Goal: Contribute content: Add original content to the website for others to see

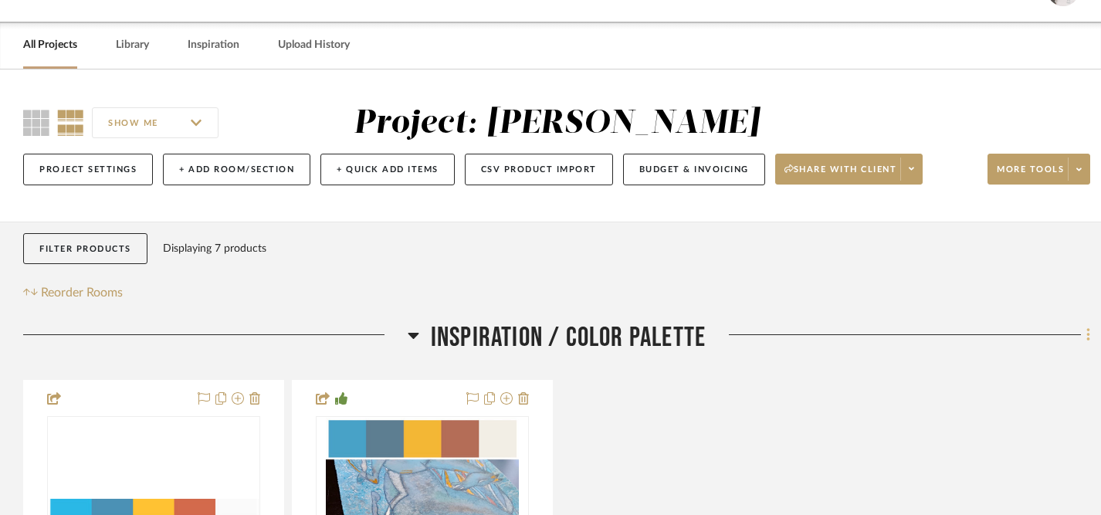
click at [1088, 337] on icon at bounding box center [1087, 334] width 3 height 13
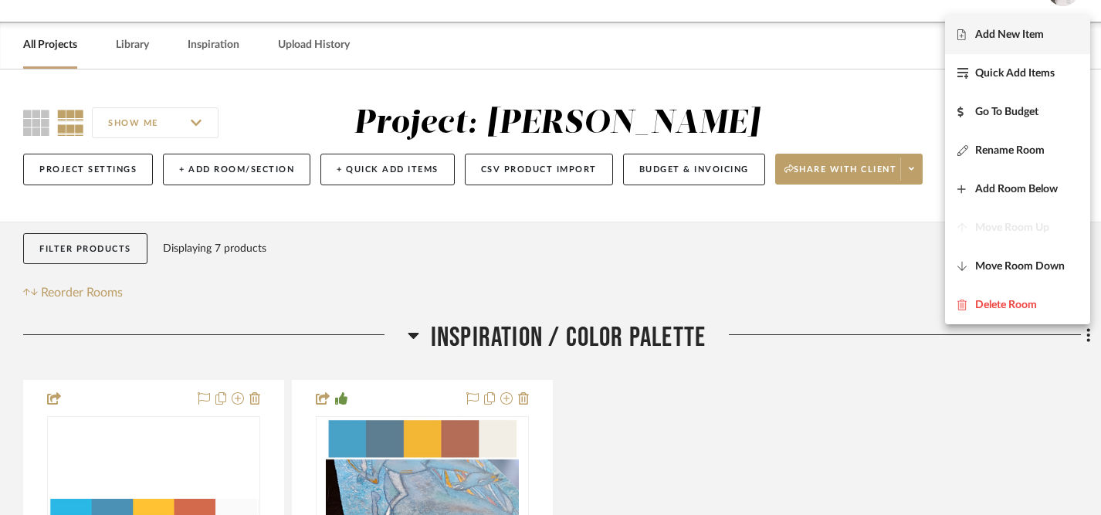
click at [1011, 36] on span "Add New Item" at bounding box center [1009, 34] width 69 height 13
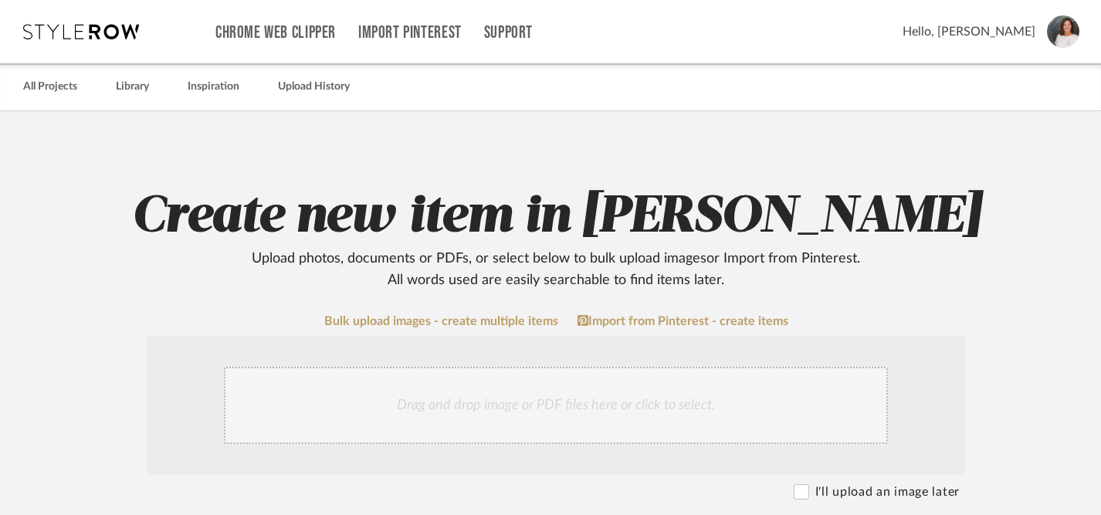
click at [628, 411] on div "Drag and drop image or PDF files here or click to select." at bounding box center [556, 405] width 664 height 77
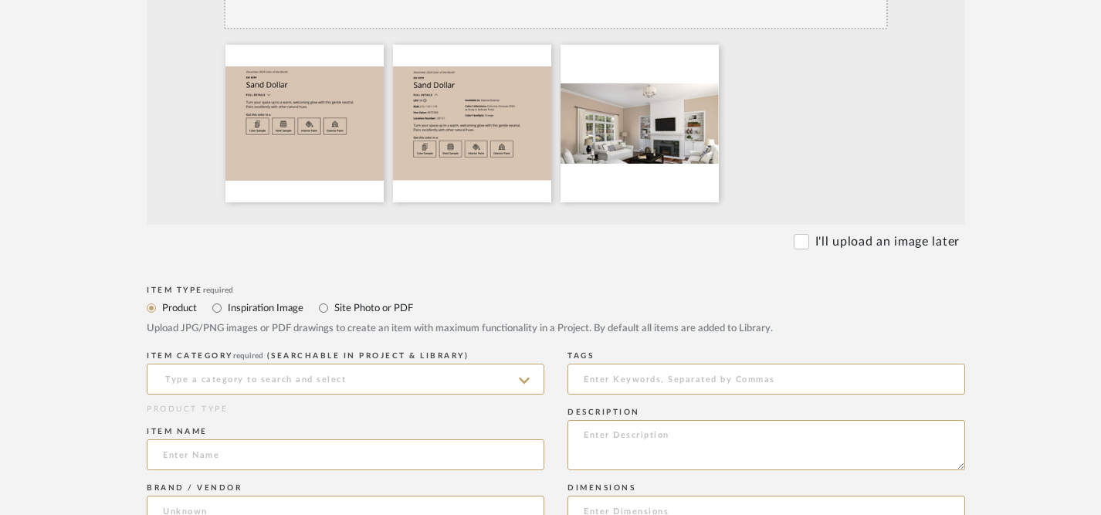
scroll to position [422, 0]
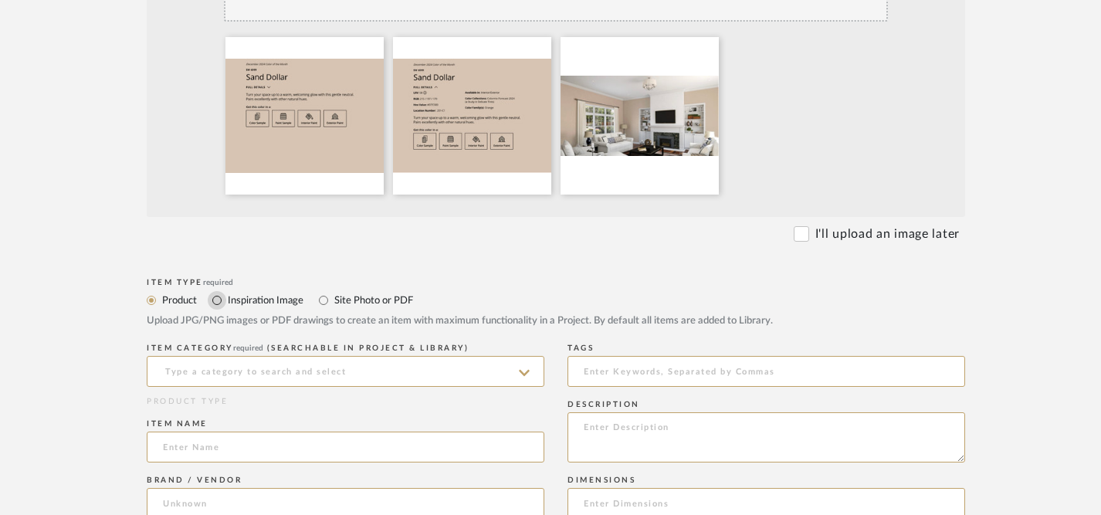
click at [216, 301] on input "Inspiration Image" at bounding box center [217, 300] width 19 height 19
radio input "true"
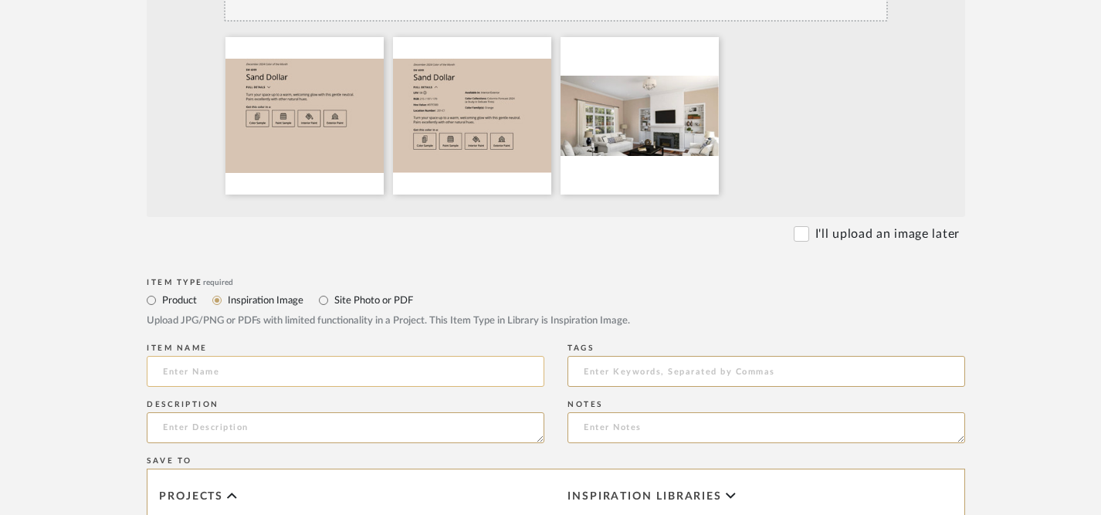
click at [228, 383] on input at bounding box center [346, 371] width 398 height 31
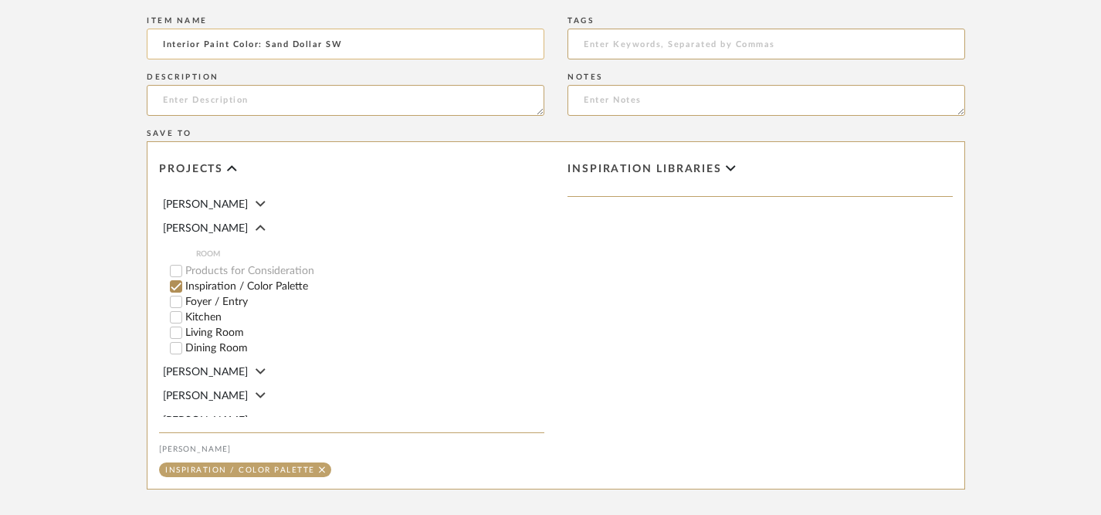
scroll to position [914, 0]
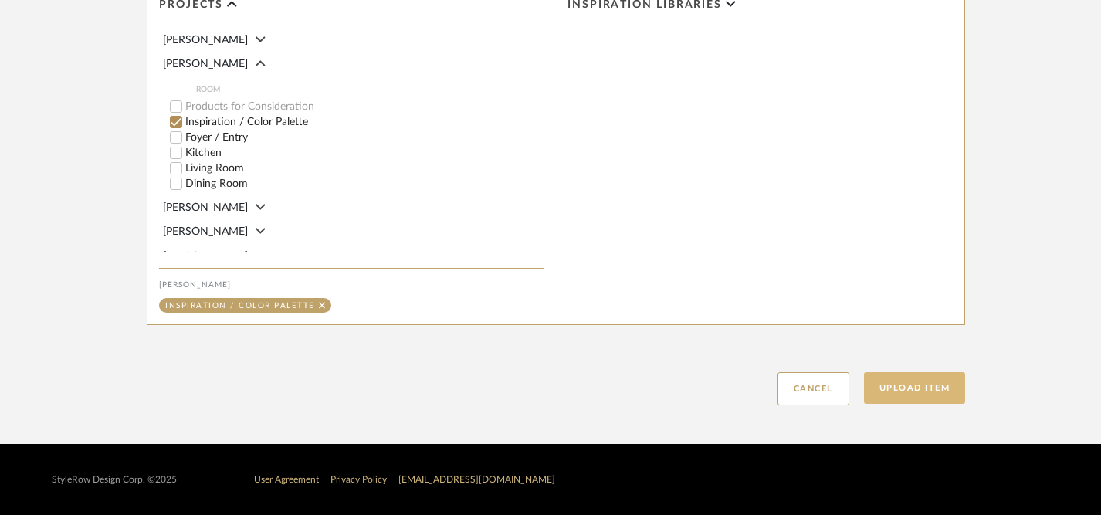
type input "Interior Paint Color: Sand Dollar SW"
click at [916, 392] on button "Upload Item" at bounding box center [915, 388] width 102 height 32
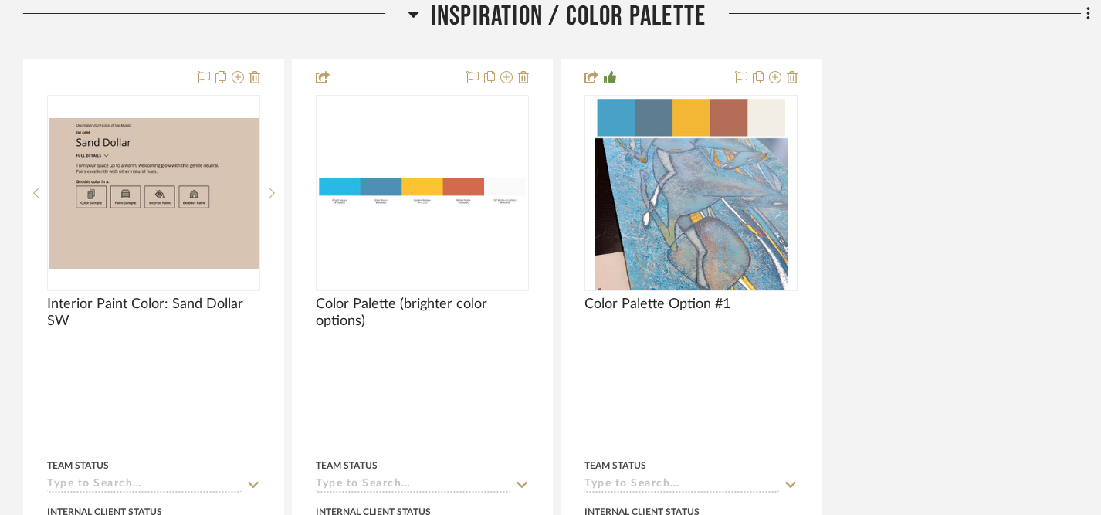
scroll to position [364, 0]
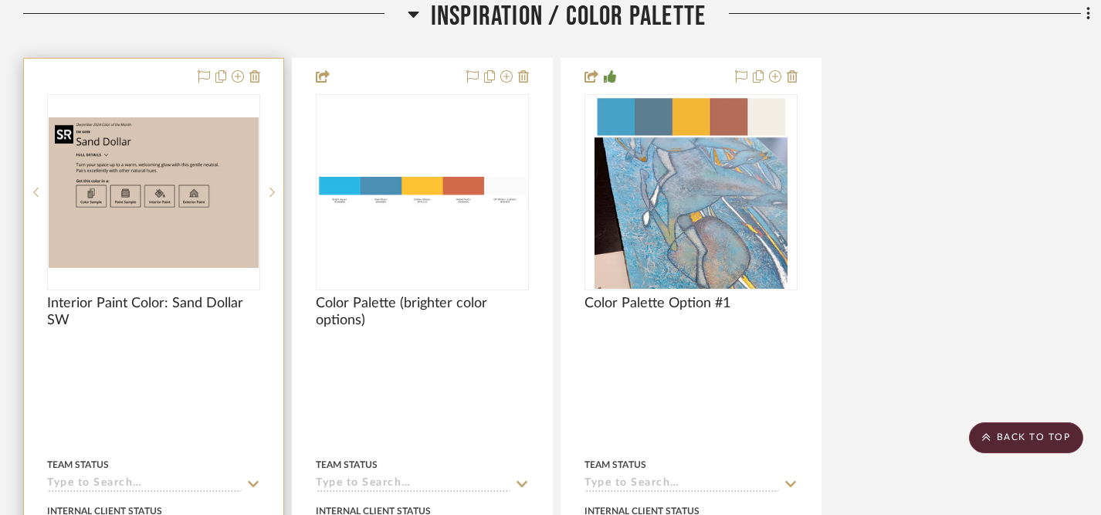
click at [0, 0] on img at bounding box center [0, 0] width 0 height 0
click at [205, 238] on img "0" at bounding box center [154, 192] width 210 height 151
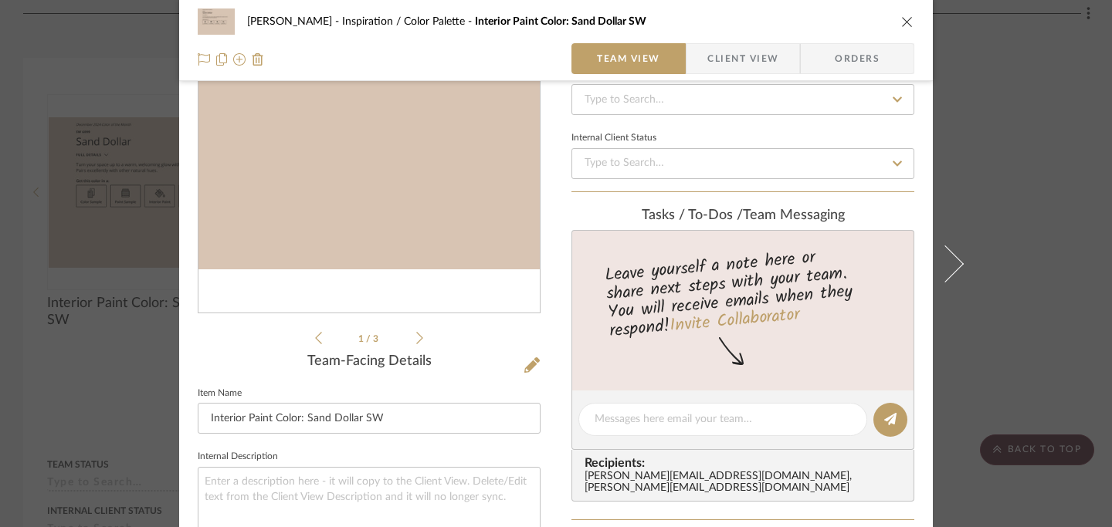
scroll to position [144, 0]
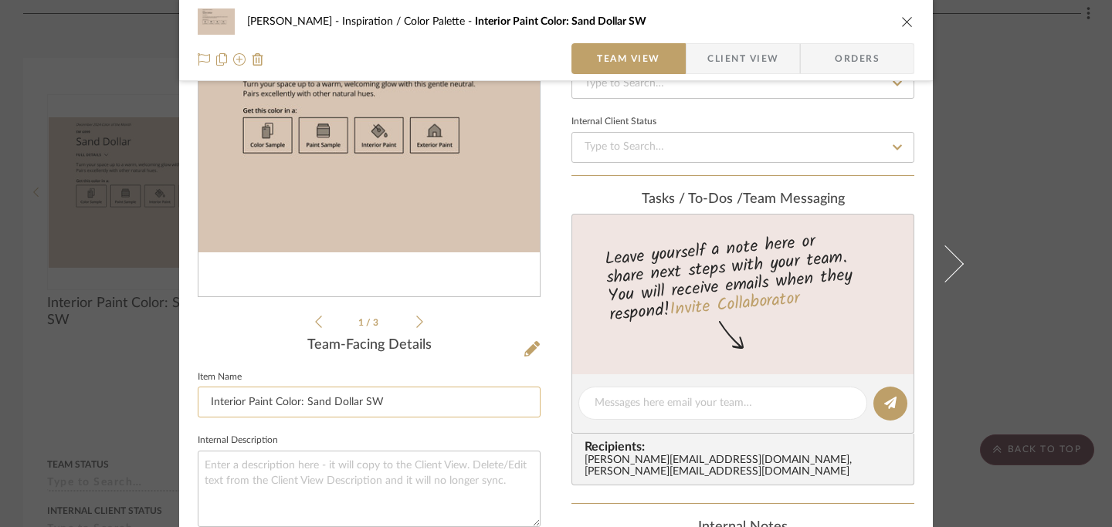
click at [439, 412] on input "Interior Paint Color: Sand Dollar SW" at bounding box center [369, 402] width 343 height 31
type input "Interior Paint Color: Sand Dollar SW 6099"
click at [902, 25] on icon "close" at bounding box center [907, 21] width 12 height 12
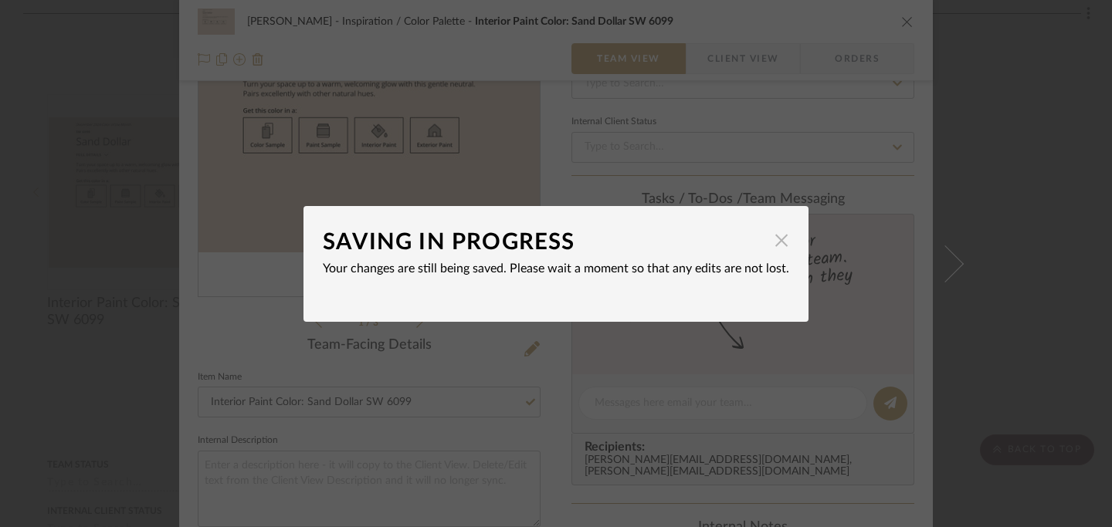
click at [771, 240] on span "button" at bounding box center [781, 240] width 31 height 31
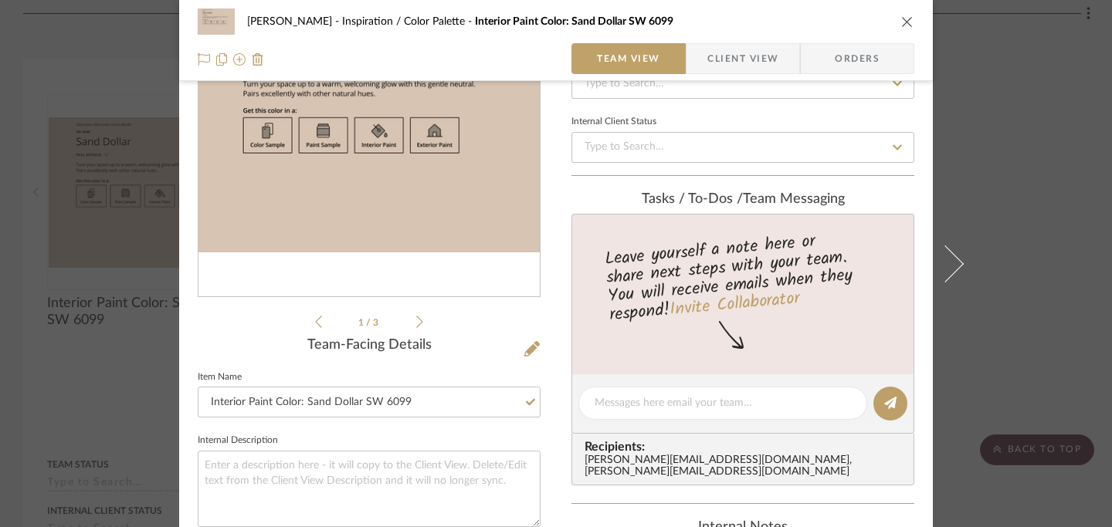
click at [903, 25] on icon "close" at bounding box center [907, 21] width 12 height 12
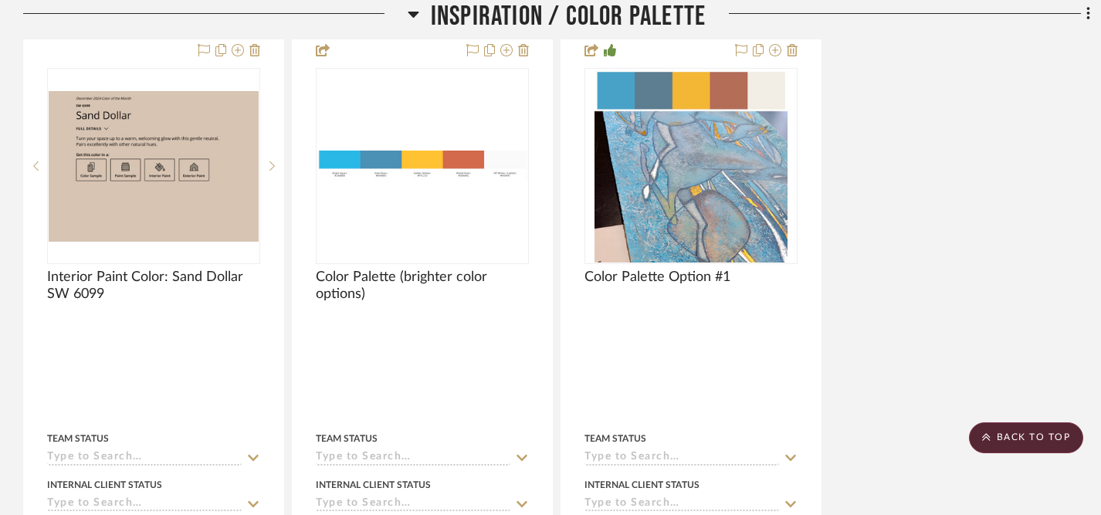
scroll to position [363, 0]
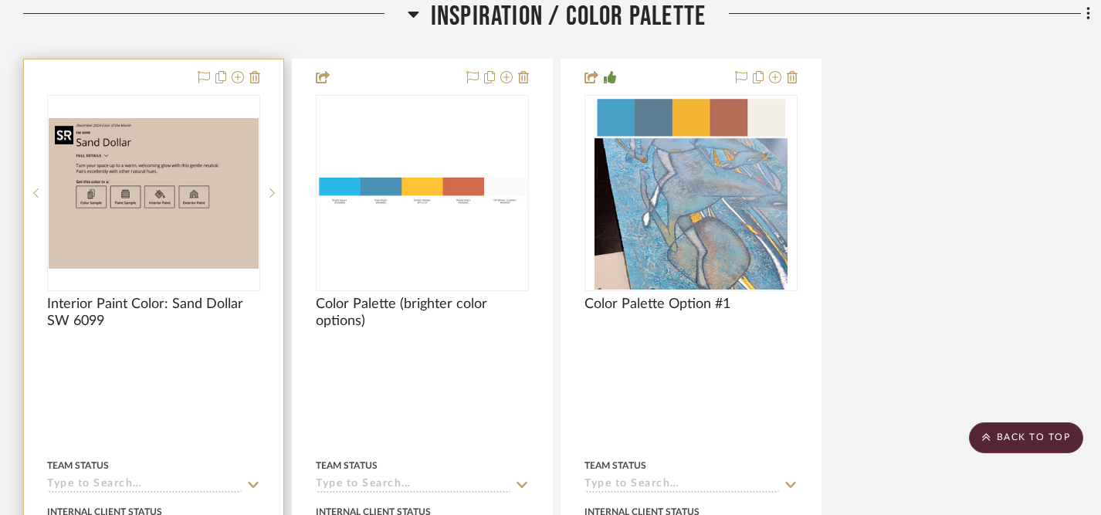
click at [136, 238] on img "0" at bounding box center [154, 193] width 210 height 151
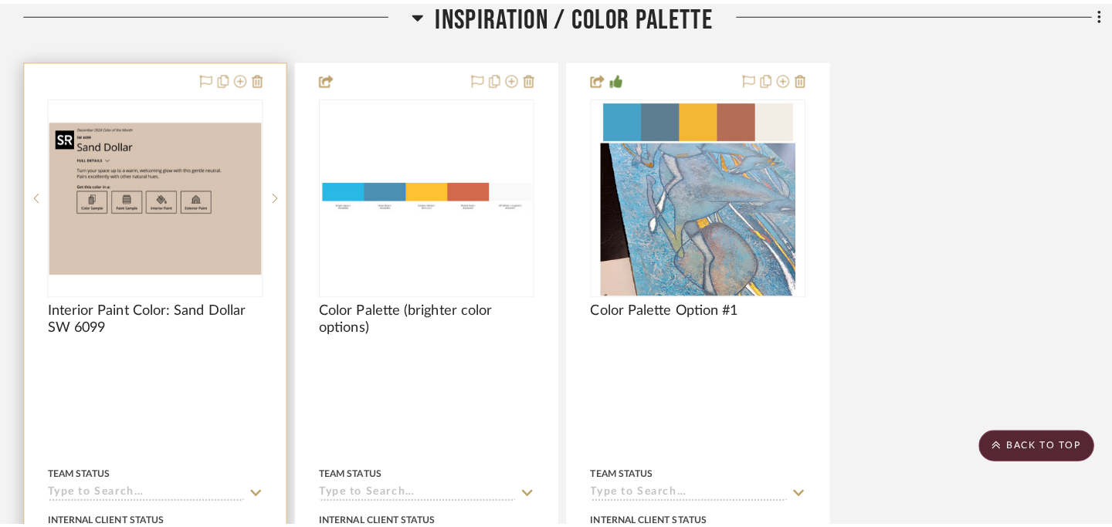
scroll to position [0, 0]
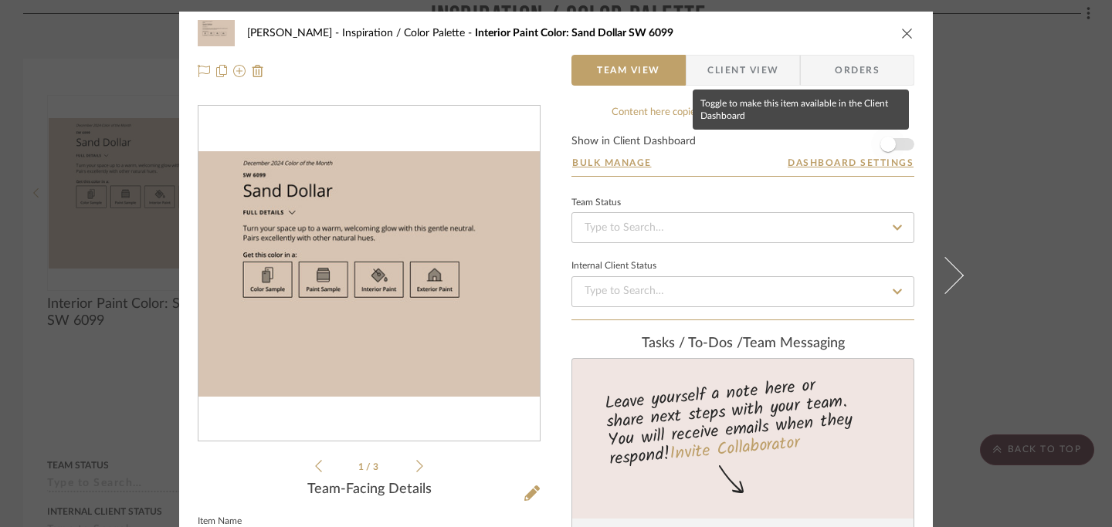
click at [892, 145] on span "button" at bounding box center [888, 144] width 34 height 34
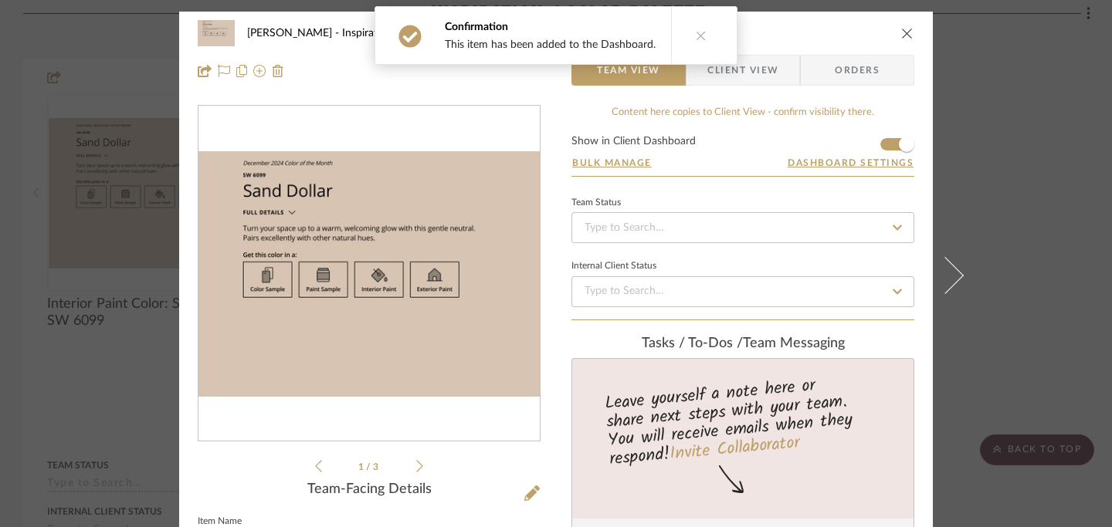
click at [905, 36] on icon "close" at bounding box center [907, 33] width 12 height 12
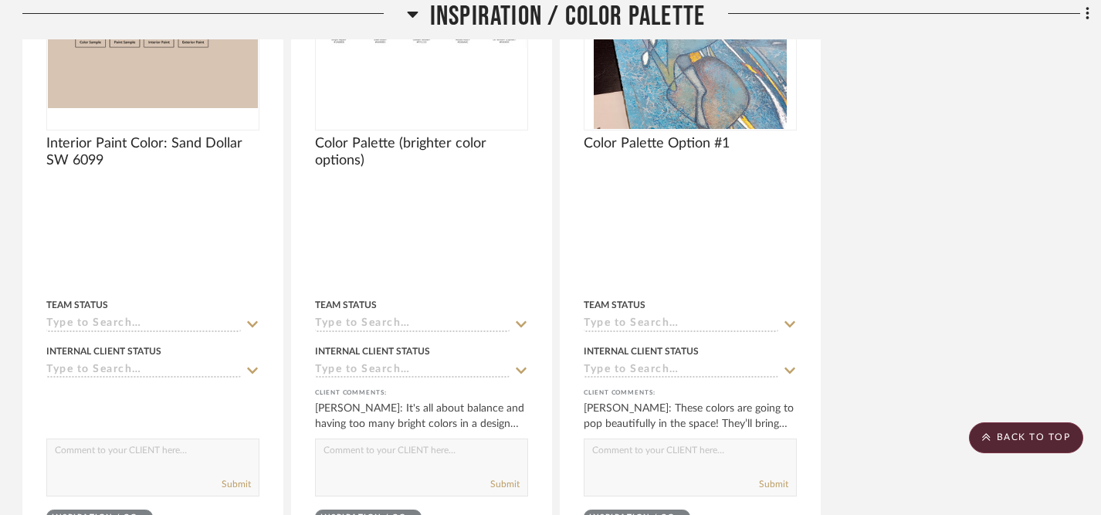
scroll to position [537, 1]
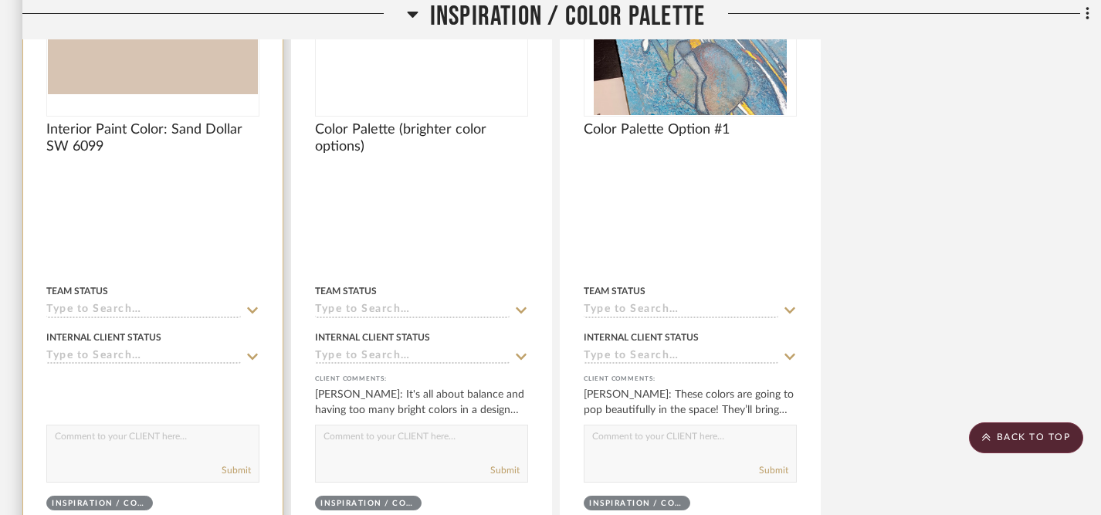
click at [255, 357] on icon at bounding box center [252, 357] width 11 height 6
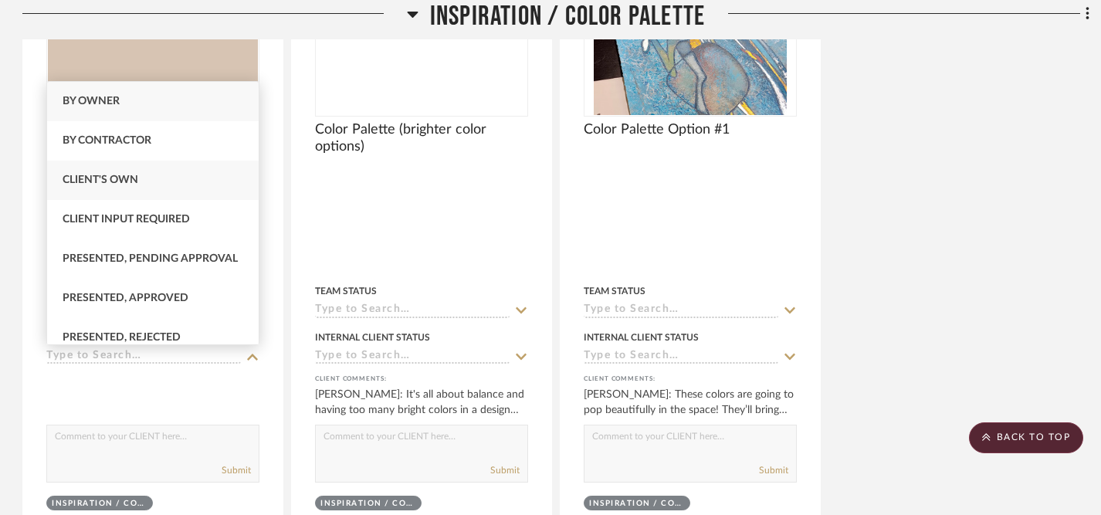
click at [189, 187] on div "Client's Own" at bounding box center [153, 180] width 212 height 39
type input "[DATE]"
type input "Client's Own"
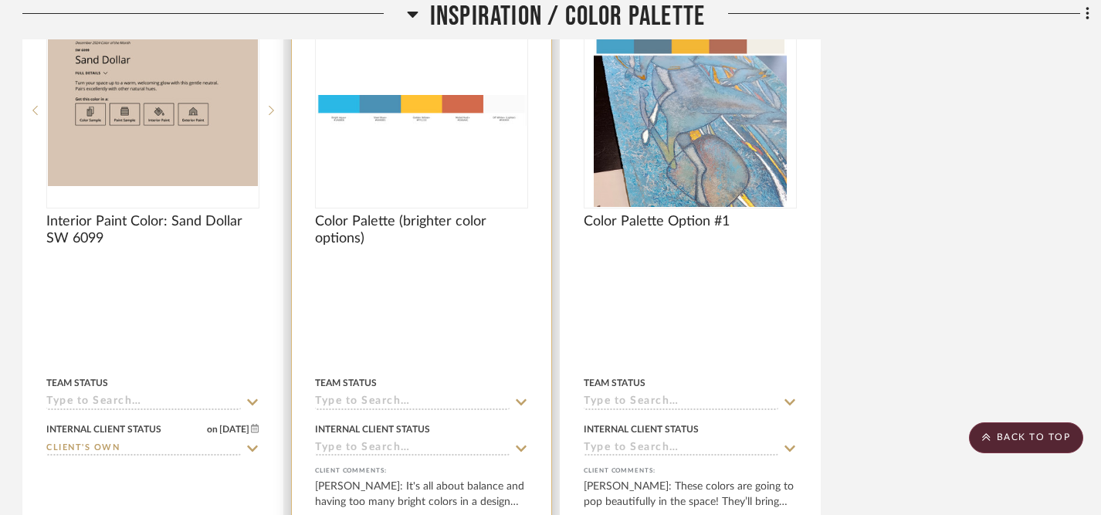
scroll to position [454, 1]
